Goal: Check status: Check status

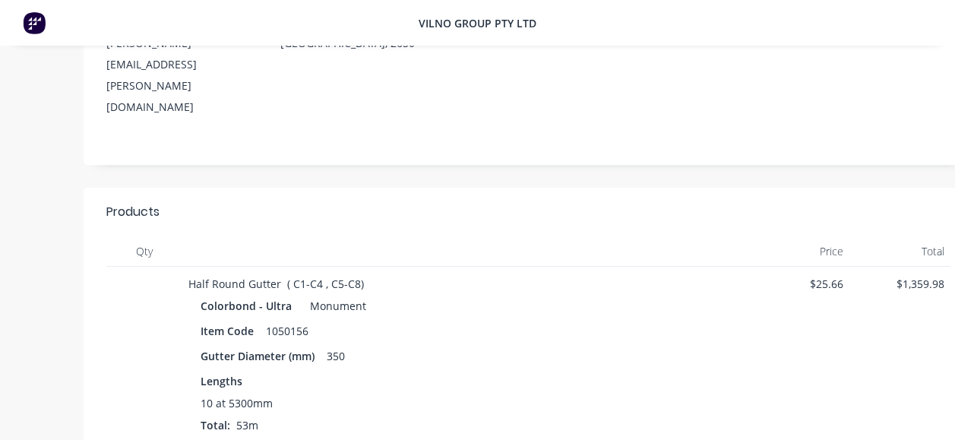
scroll to position [304, 0]
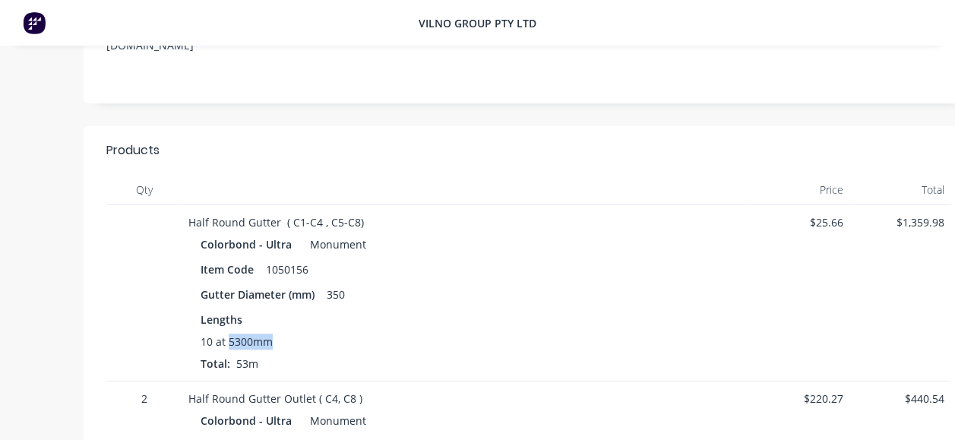
drag, startPoint x: 280, startPoint y: 278, endPoint x: 228, endPoint y: 270, distance: 53.0
click at [228, 334] on div "10 at 5300mm" at bounding box center [466, 342] width 530 height 16
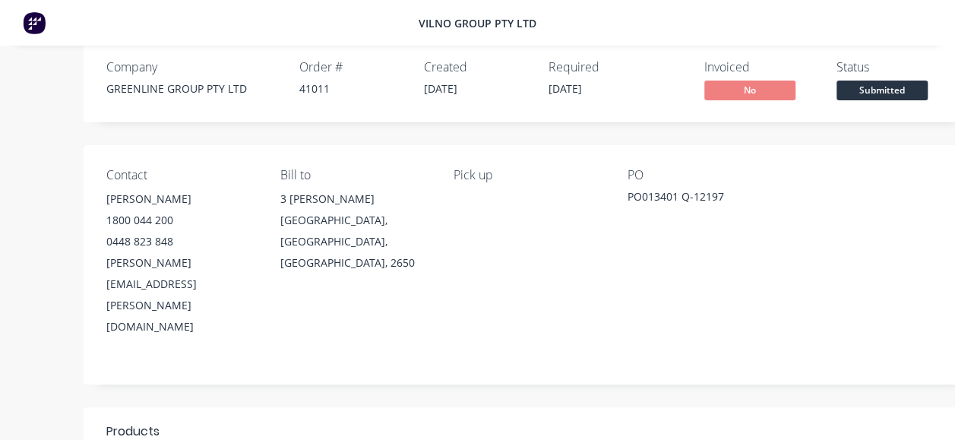
scroll to position [0, 0]
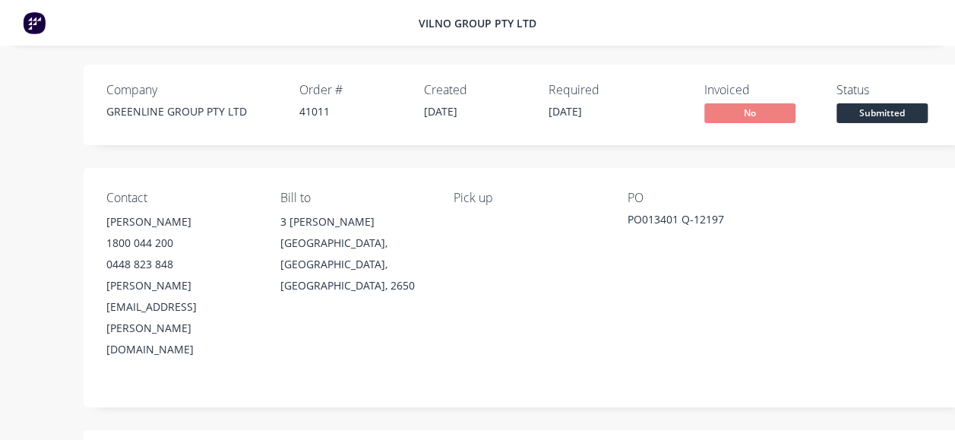
drag, startPoint x: 732, startPoint y: 219, endPoint x: 683, endPoint y: 217, distance: 49.4
click at [683, 217] on div "PO013401 Q-12197" at bounding box center [703, 221] width 150 height 21
